Goal: Check status: Check status

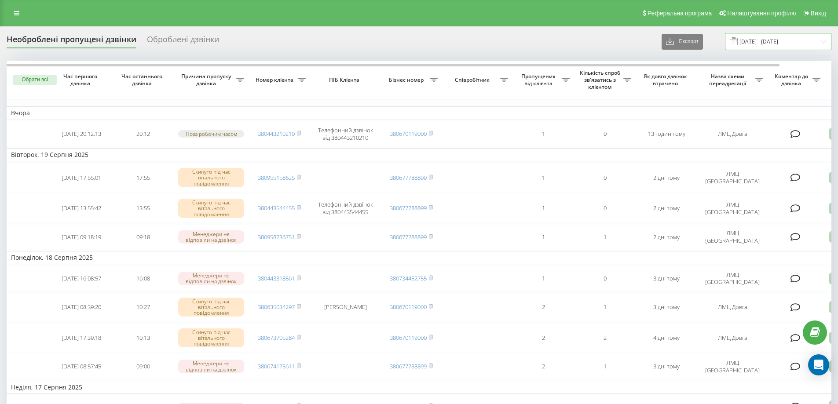
click at [790, 41] on input "[DATE] - [DATE]" at bounding box center [778, 41] width 106 height 17
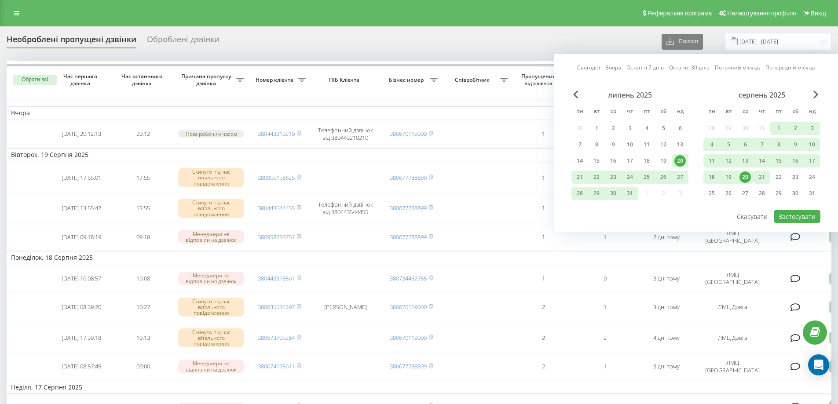
click at [768, 181] on div "21" at bounding box center [762, 177] width 17 height 13
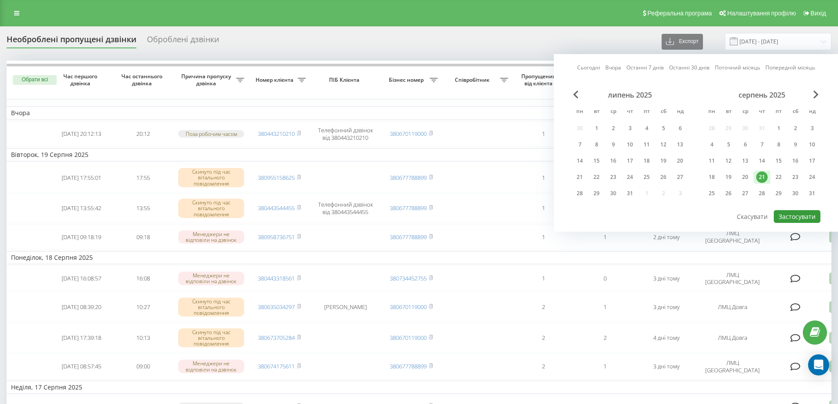
click at [794, 215] on button "Застосувати" at bounding box center [797, 216] width 47 height 13
type input "[DATE] - [DATE]"
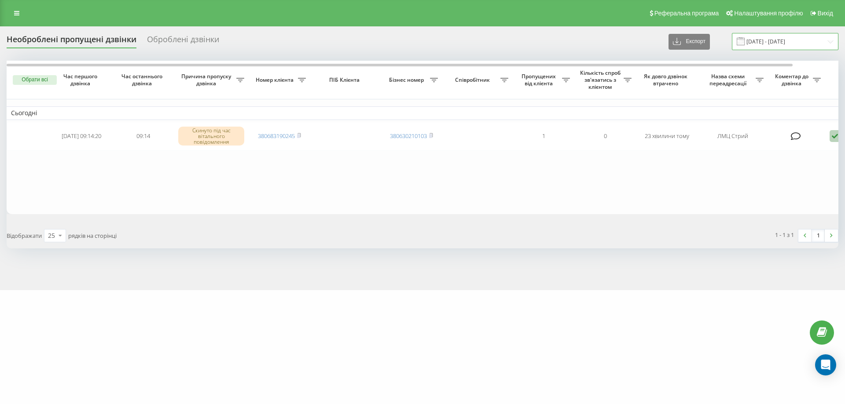
click at [779, 44] on input "[DATE] - [DATE]" at bounding box center [785, 41] width 106 height 17
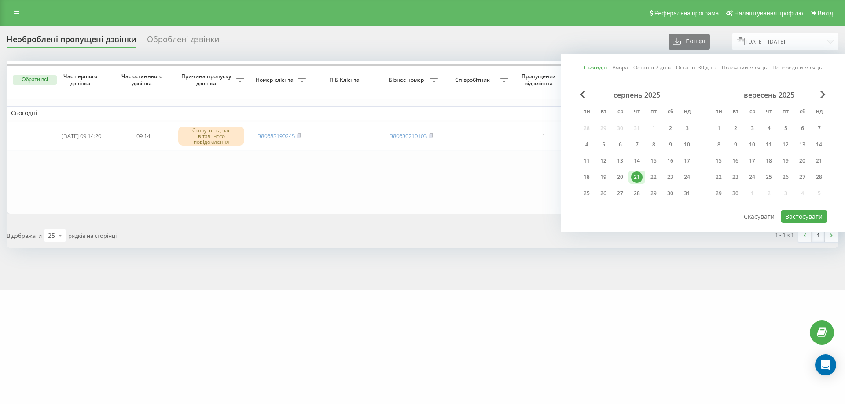
click at [639, 176] on div "21" at bounding box center [636, 177] width 11 height 11
click at [797, 210] on button "Застосувати" at bounding box center [804, 216] width 47 height 13
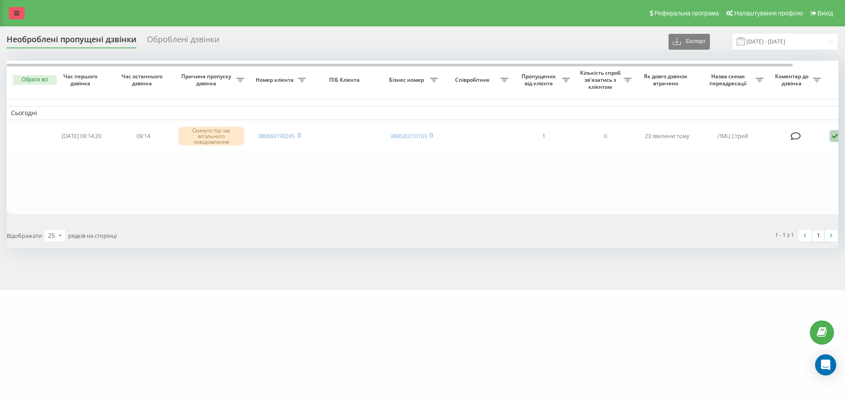
click at [11, 18] on link at bounding box center [17, 13] width 16 height 12
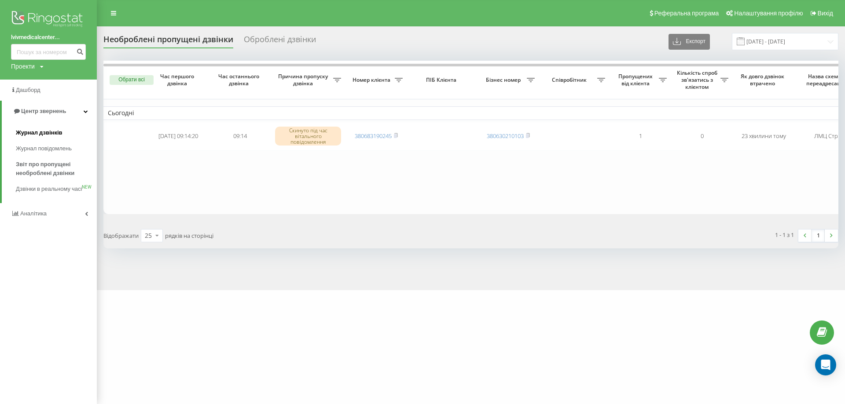
click at [55, 137] on span "Журнал дзвінків" at bounding box center [39, 132] width 47 height 9
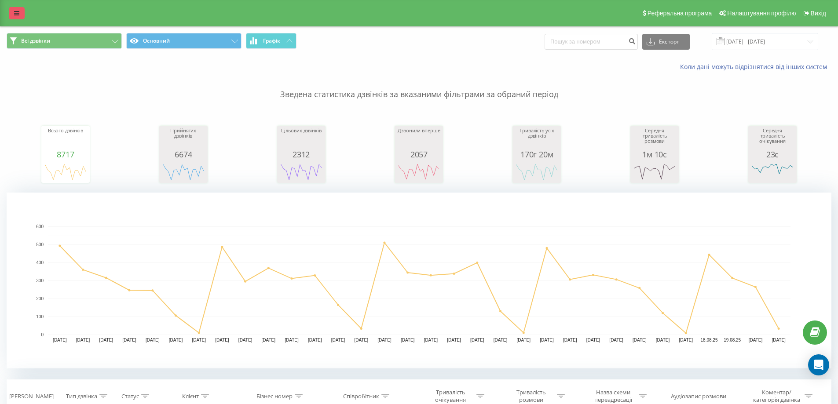
click at [10, 11] on link at bounding box center [17, 13] width 16 height 12
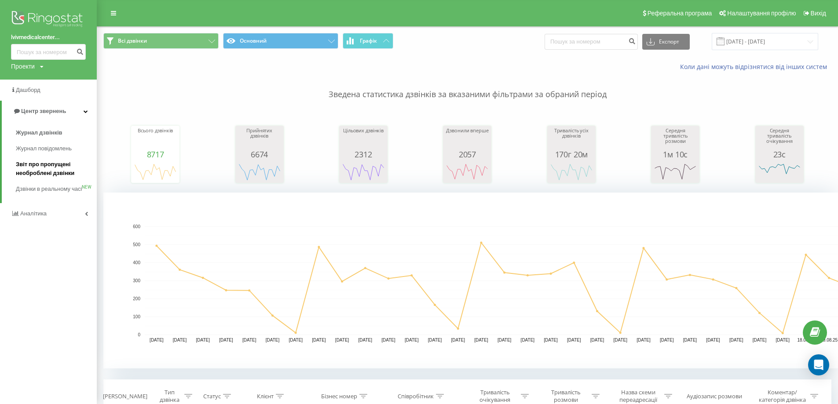
click at [38, 175] on span "Звіт про пропущені необроблені дзвінки" at bounding box center [54, 169] width 77 height 18
